Goal: Find specific page/section

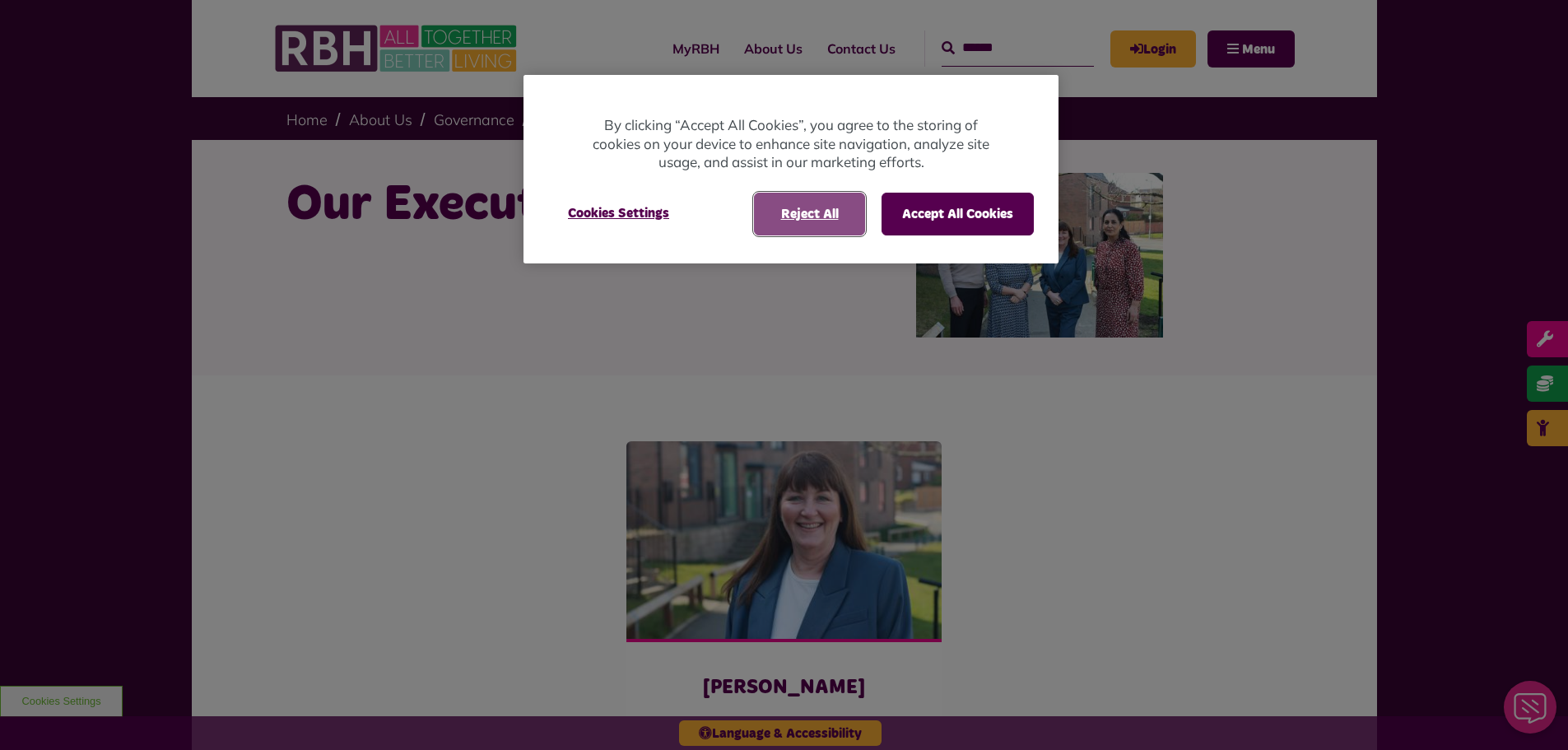
click at [804, 216] on button "Reject All" at bounding box center [810, 214] width 112 height 43
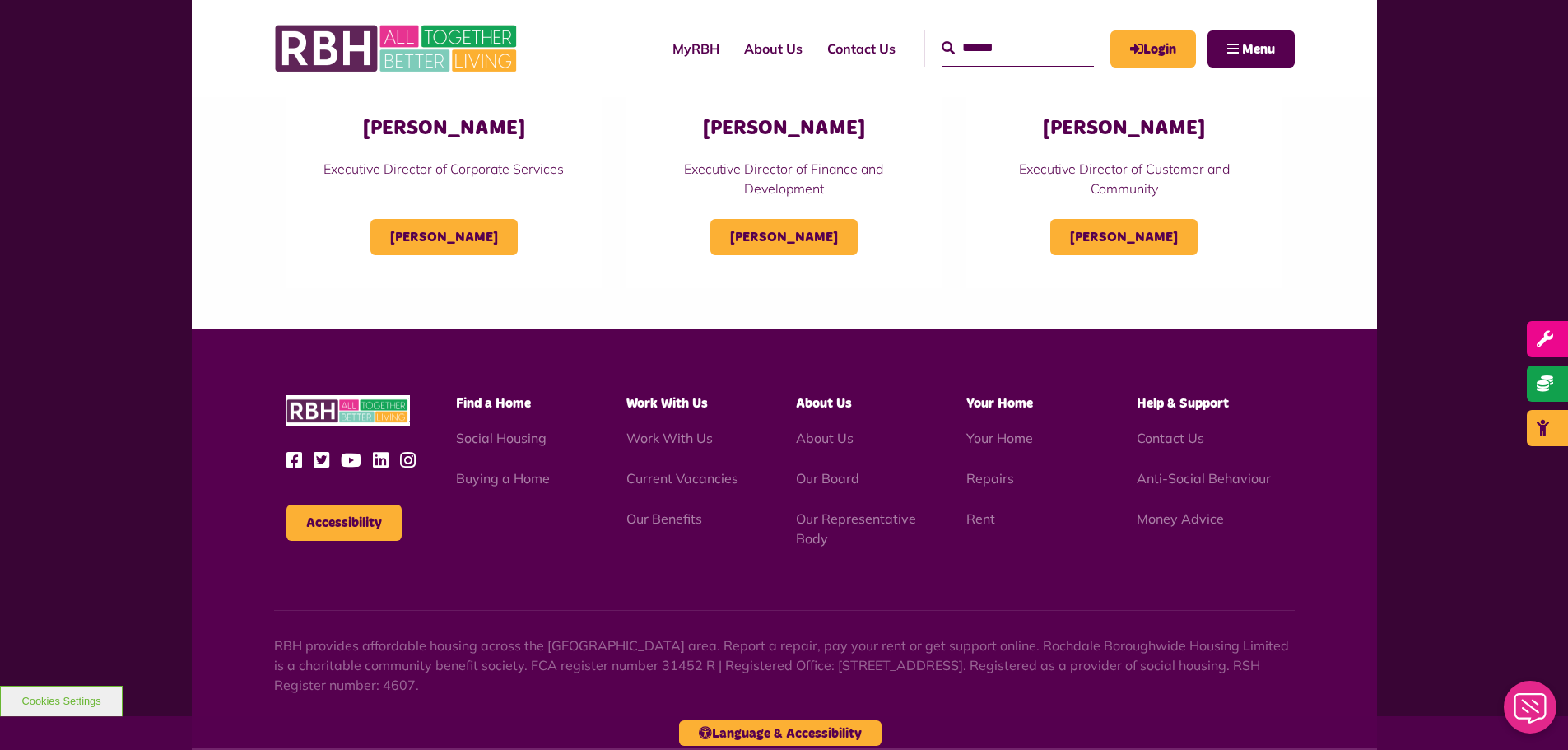
scroll to position [1060, 0]
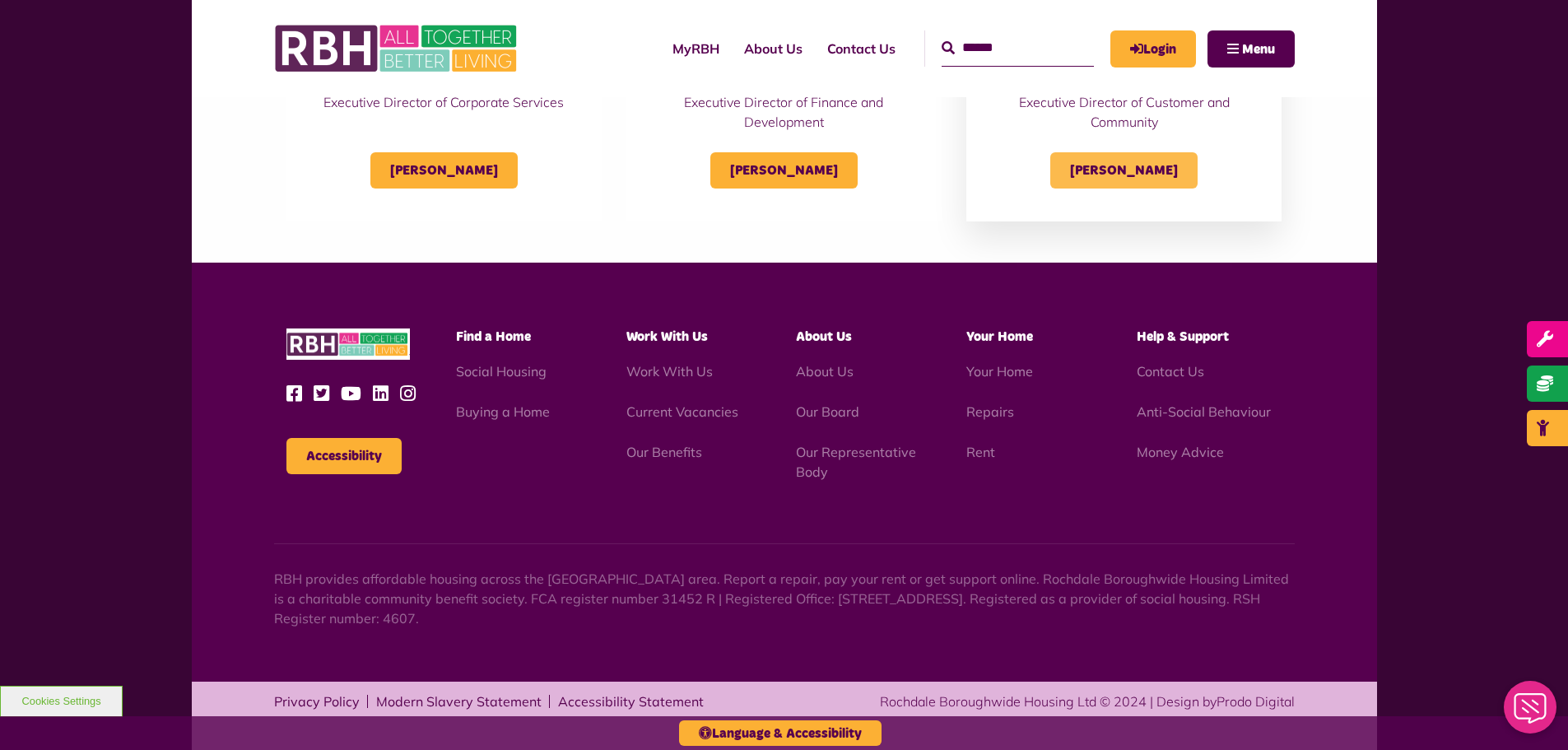
click at [1125, 160] on span "[PERSON_NAME]" at bounding box center [1124, 170] width 147 height 36
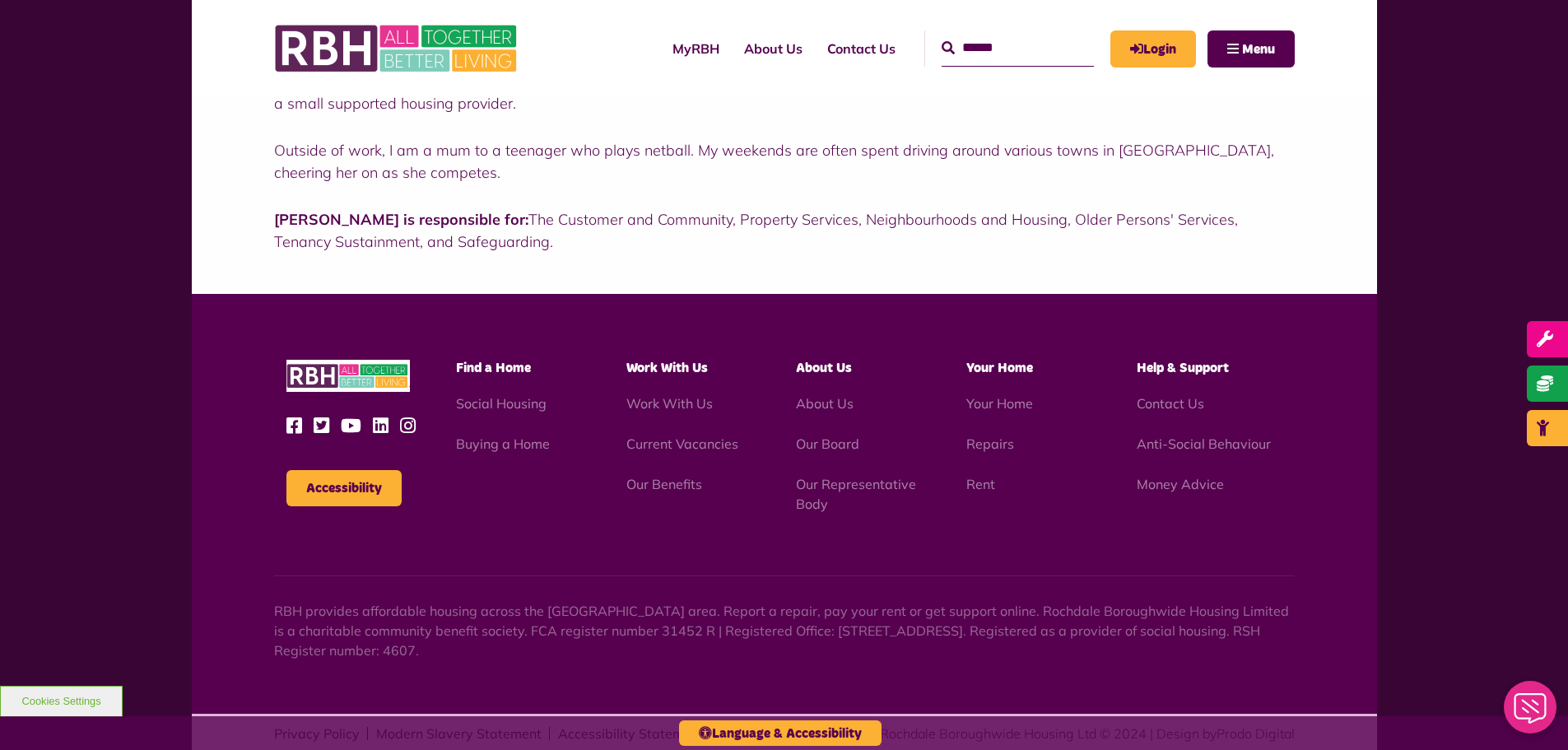
scroll to position [608, 0]
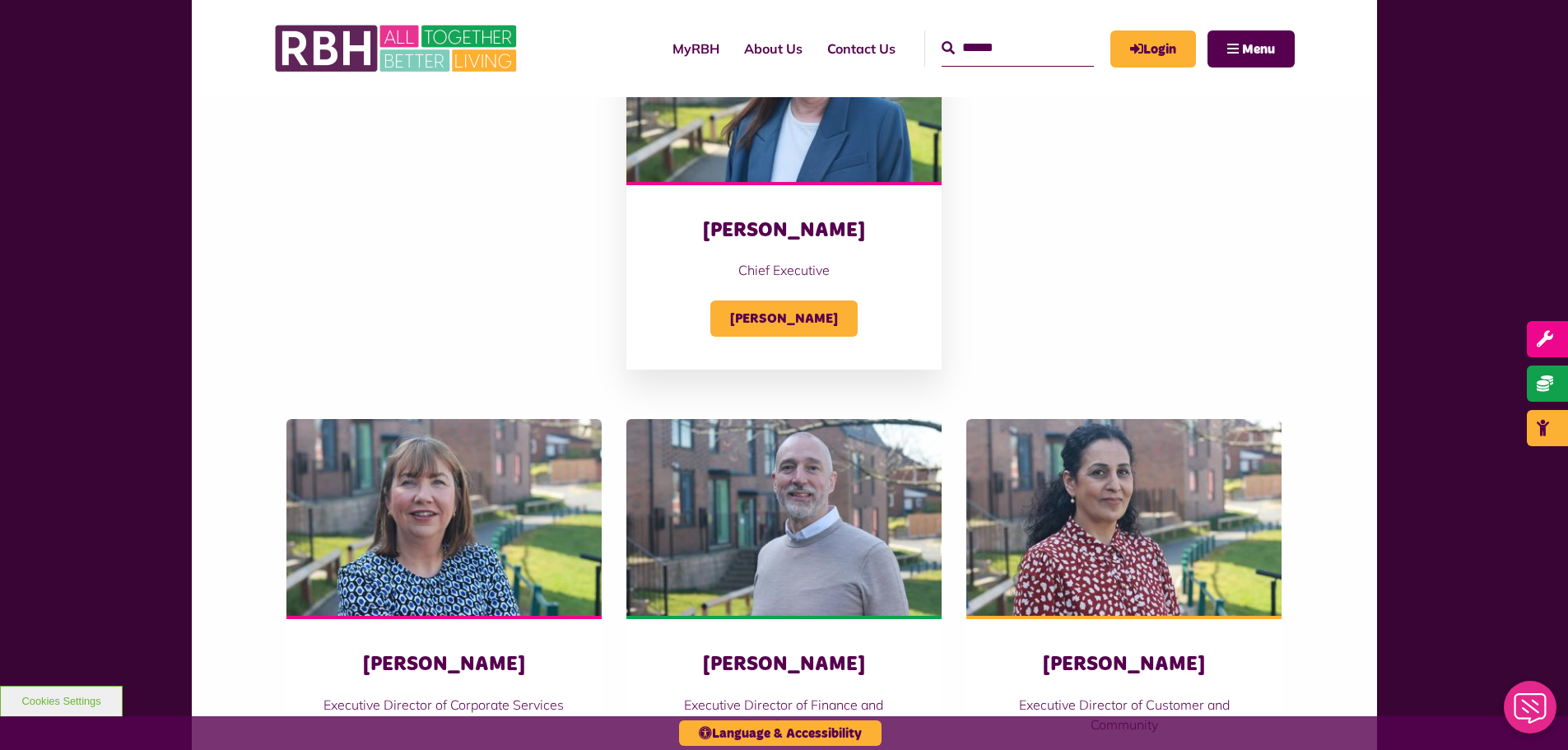
scroll to position [494, 0]
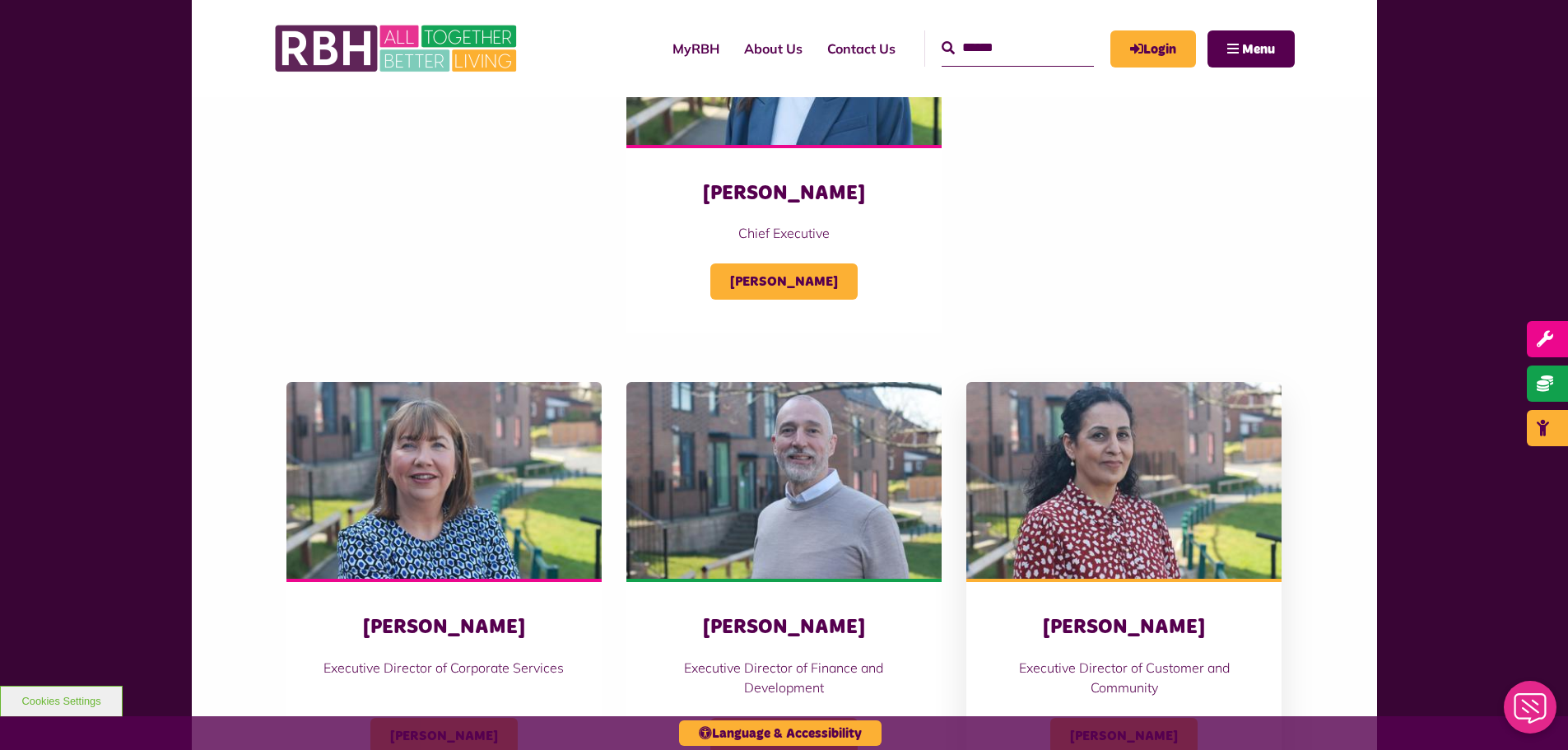
click at [1082, 668] on p "Executive Director of Customer and Community" at bounding box center [1124, 677] width 249 height 40
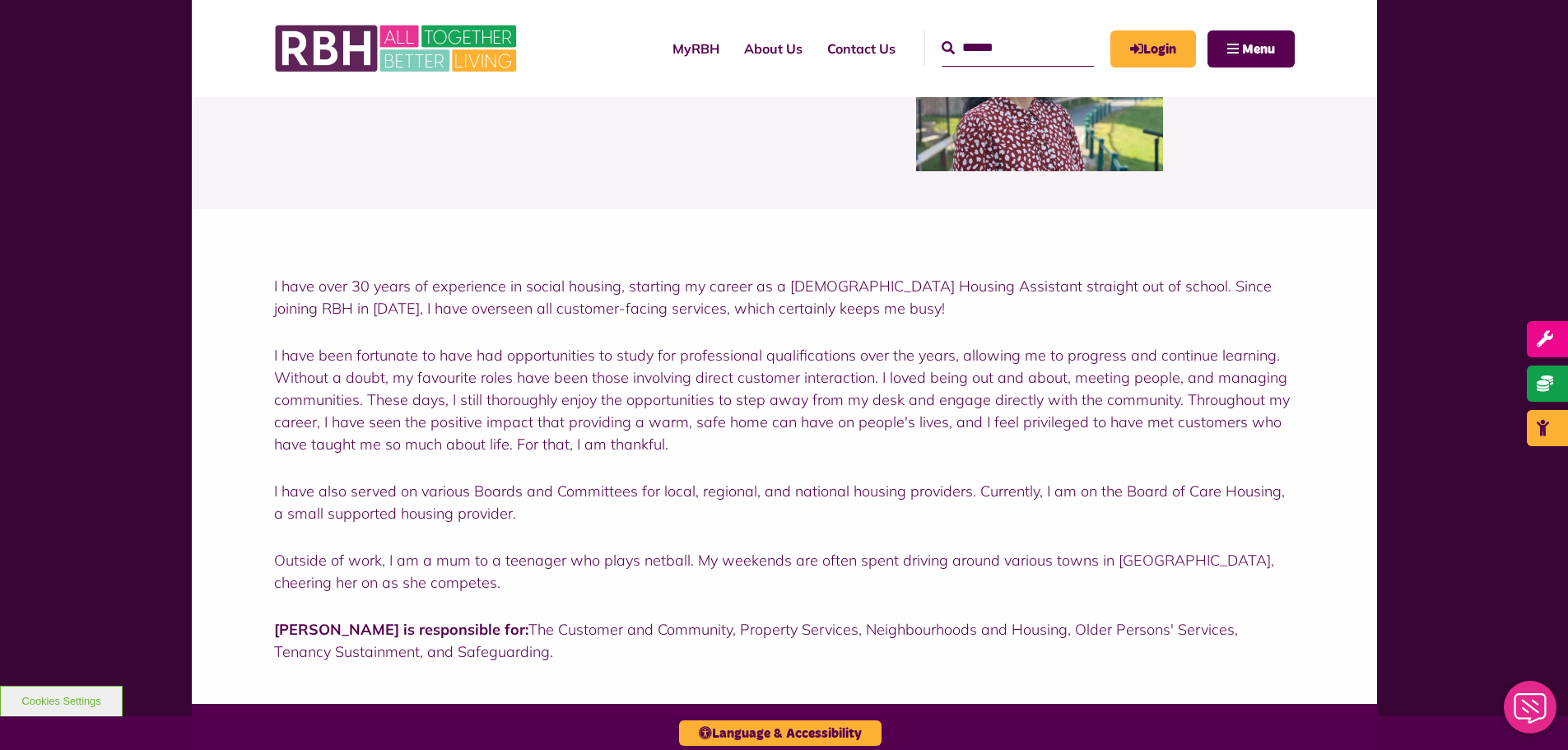
scroll to position [411, 0]
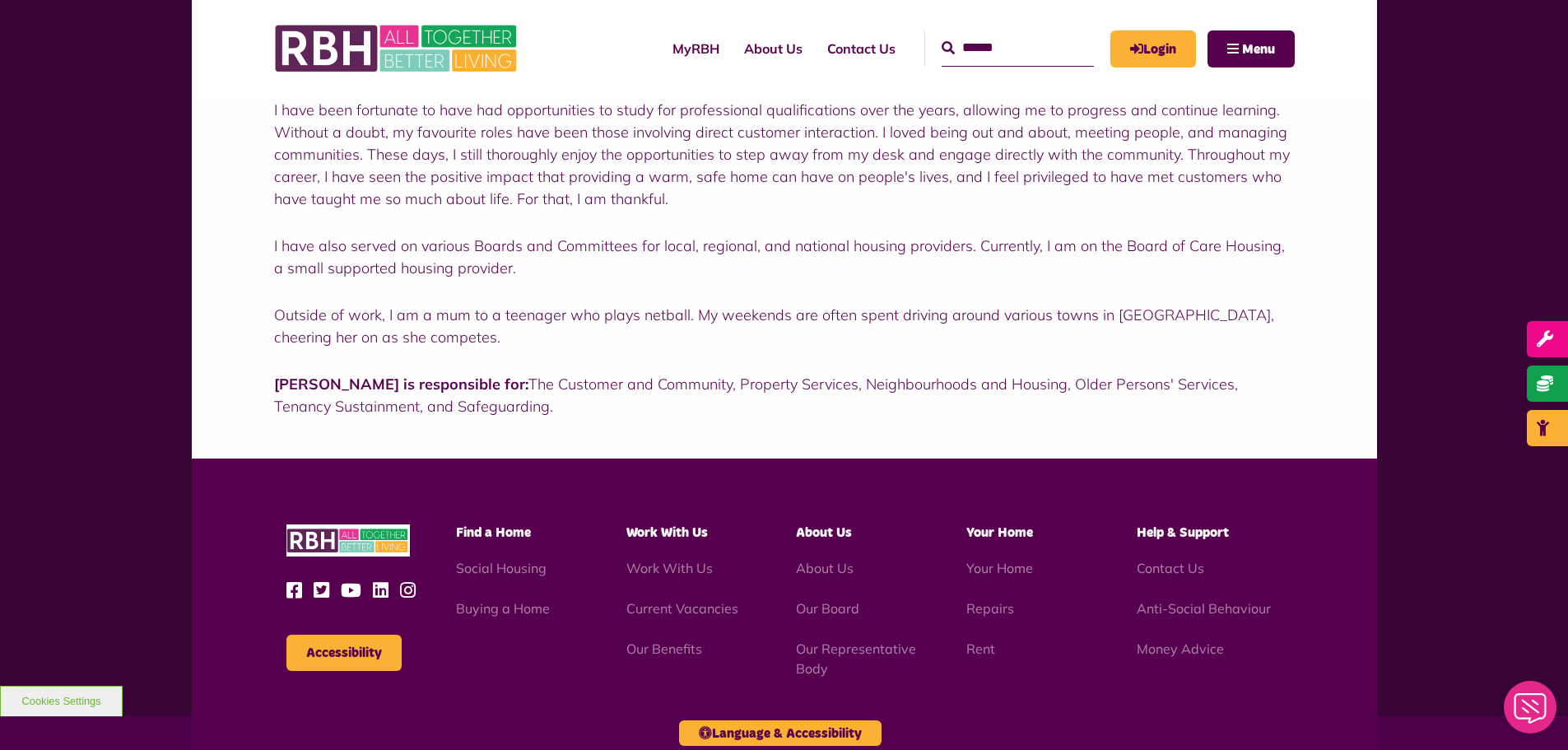
click at [680, 417] on p "[PERSON_NAME] is responsible for: The Customer and Community, Property Services…" at bounding box center [784, 396] width 1021 height 45
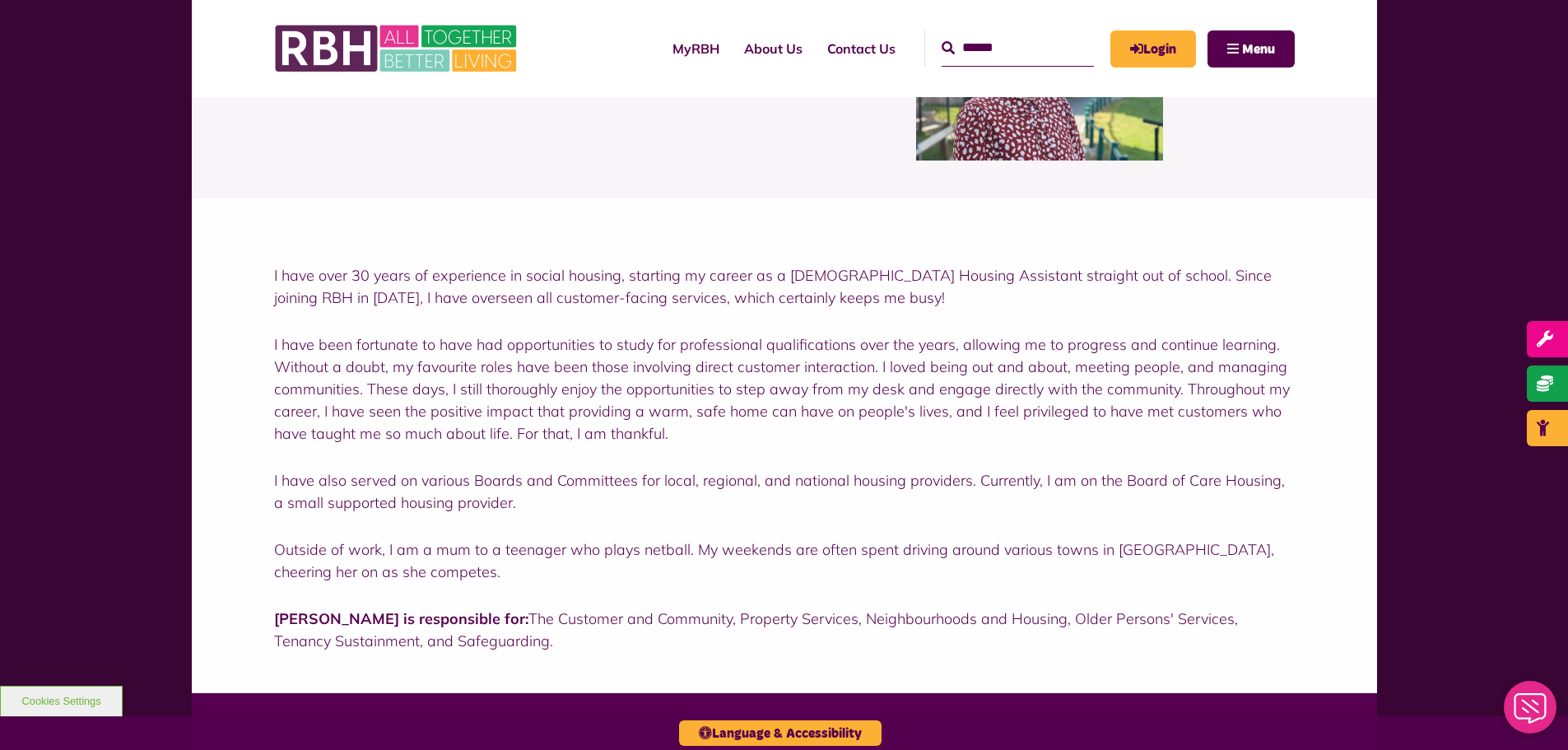
scroll to position [82, 0]
